Goal: Transaction & Acquisition: Purchase product/service

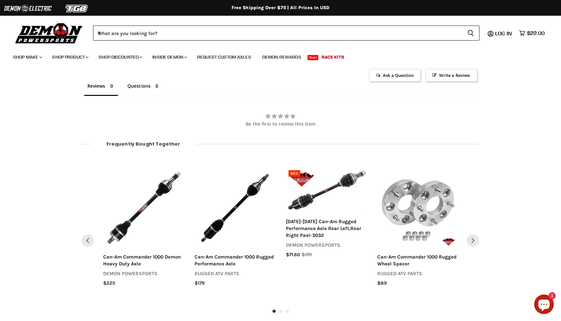
scroll to position [461, 0]
